Goal: Find specific page/section: Find specific page/section

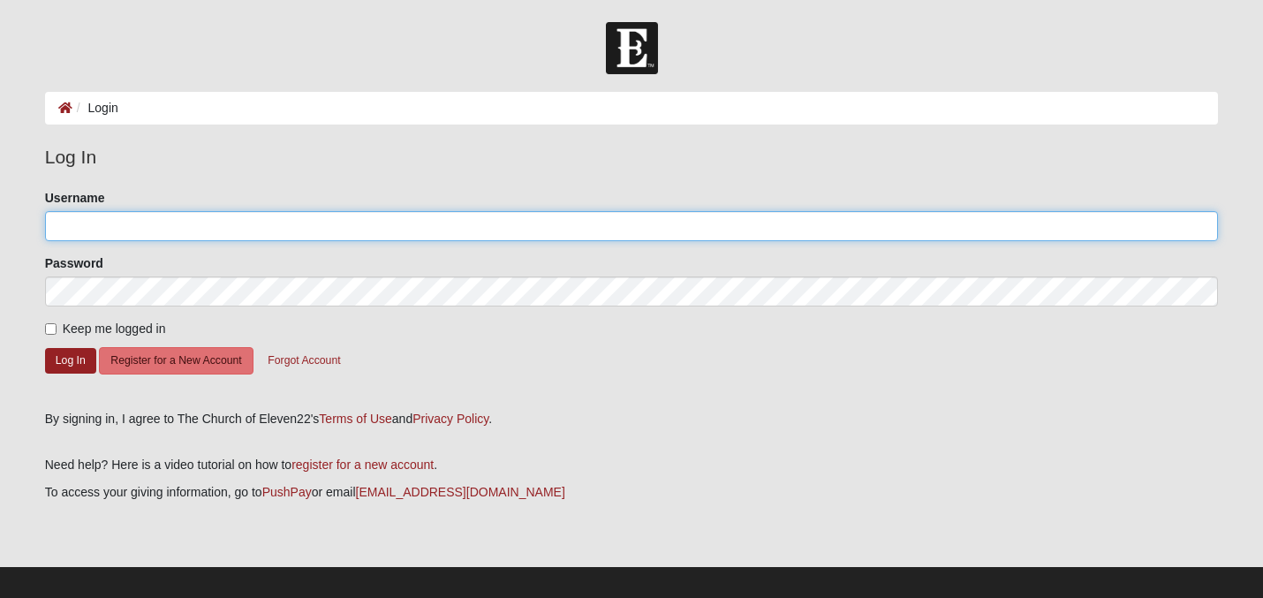
type input "cherylwallace57"
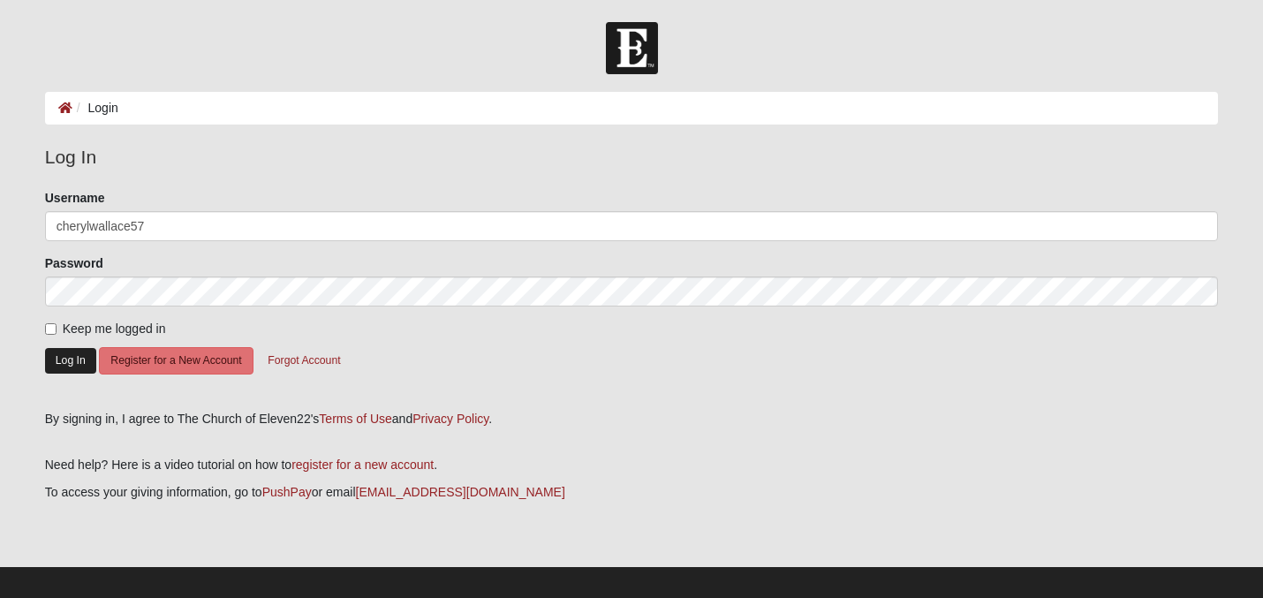
click at [68, 359] on button "Log In" at bounding box center [70, 361] width 51 height 26
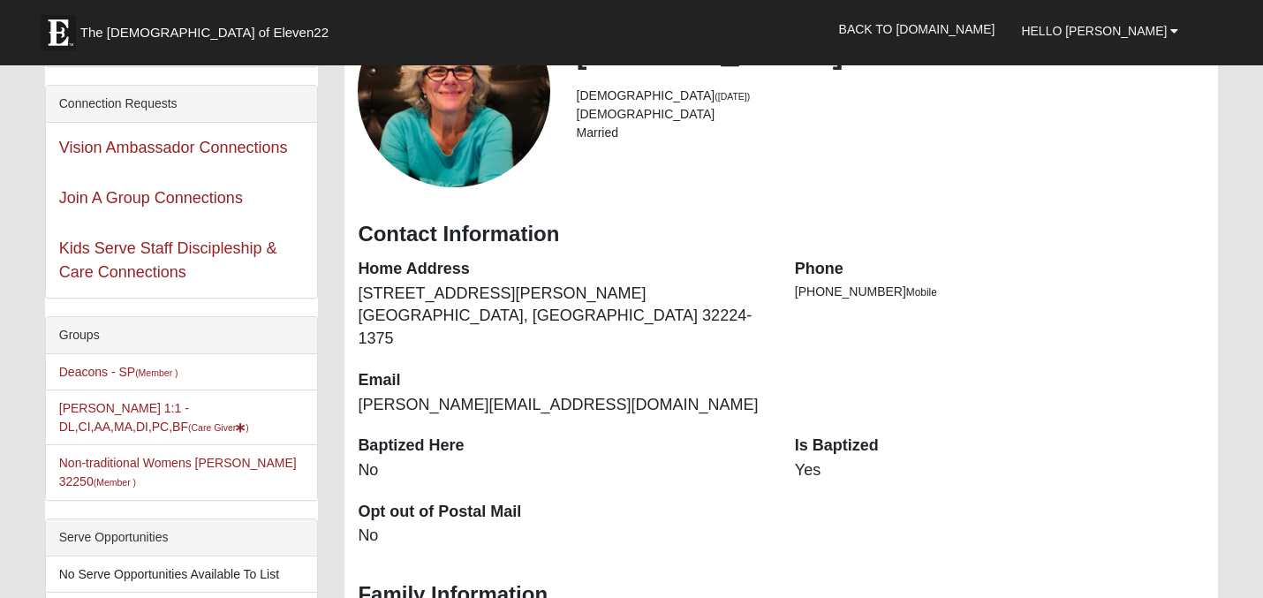
scroll to position [173, 0]
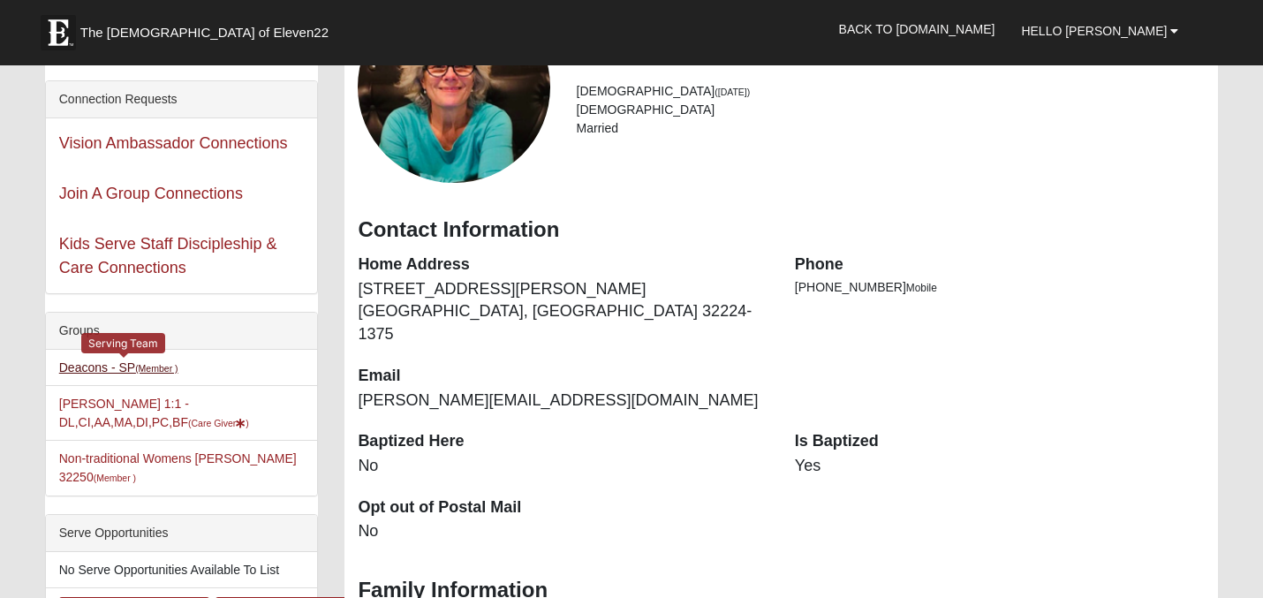
click at [133, 366] on link "Deacons - SP (Member )" at bounding box center [118, 367] width 119 height 14
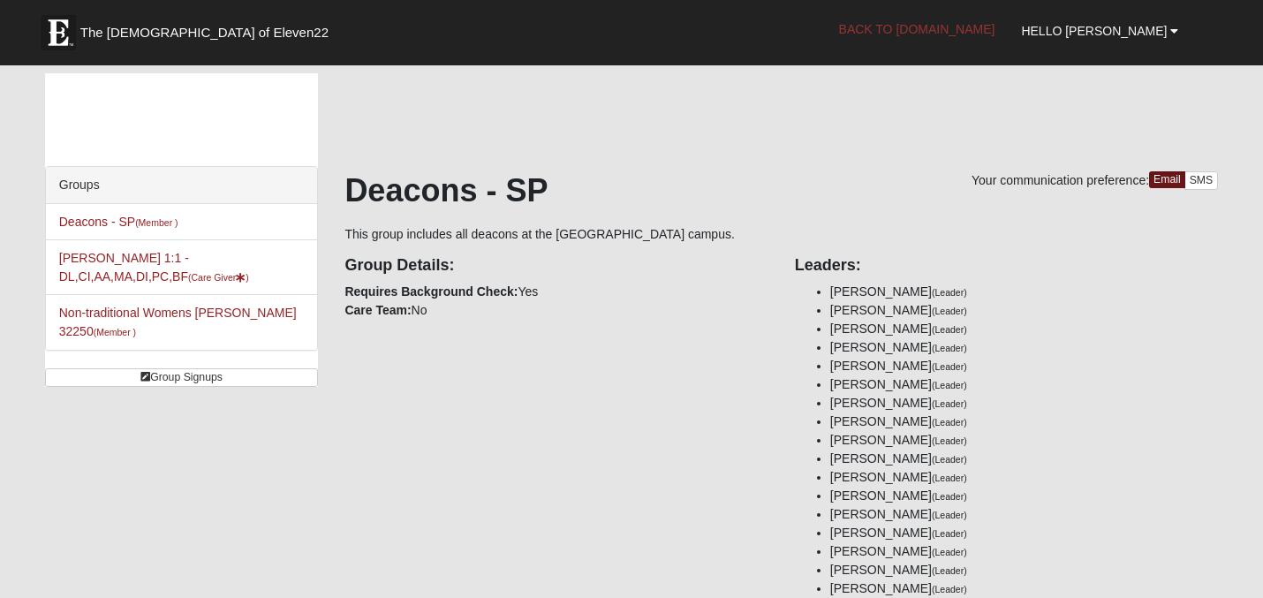
click at [984, 28] on link "Back to COE22.com" at bounding box center [917, 29] width 183 height 44
